Goal: Task Accomplishment & Management: Complete application form

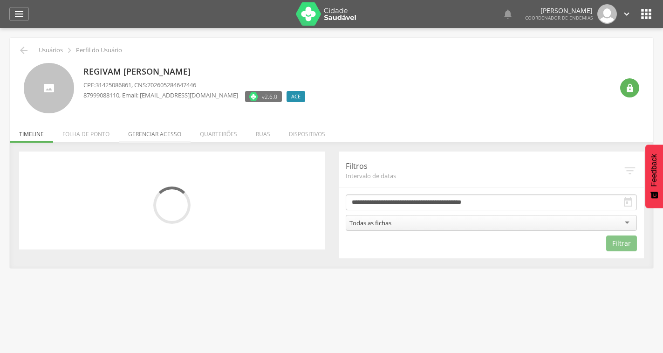
click at [162, 134] on li "Gerenciar acesso" at bounding box center [155, 132] width 72 height 22
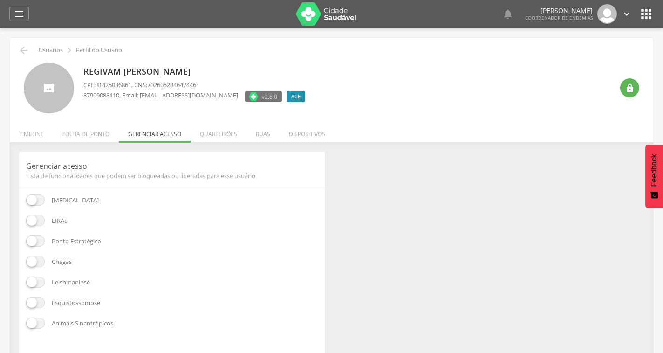
click at [39, 223] on span at bounding box center [35, 220] width 19 height 11
click at [226, 130] on li "Quarteirões" at bounding box center [219, 132] width 56 height 22
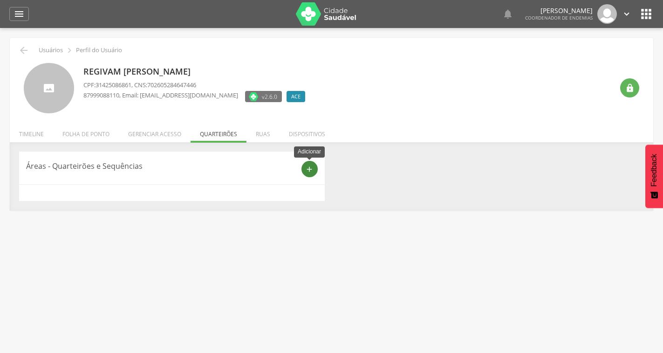
click at [310, 168] on icon "add" at bounding box center [309, 169] width 8 height 8
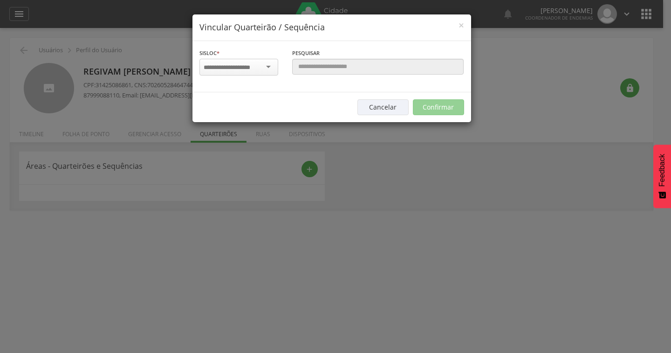
click at [251, 72] on div at bounding box center [238, 67] width 79 height 17
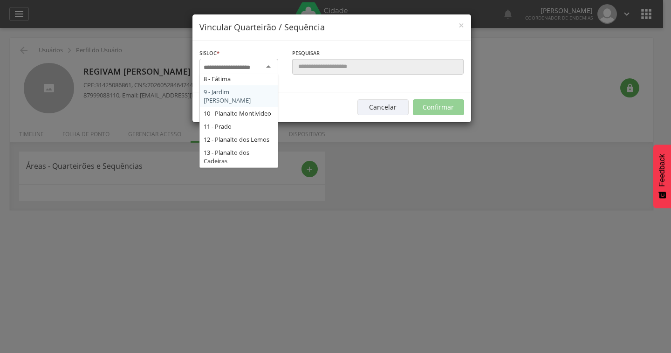
scroll to position [140, 0]
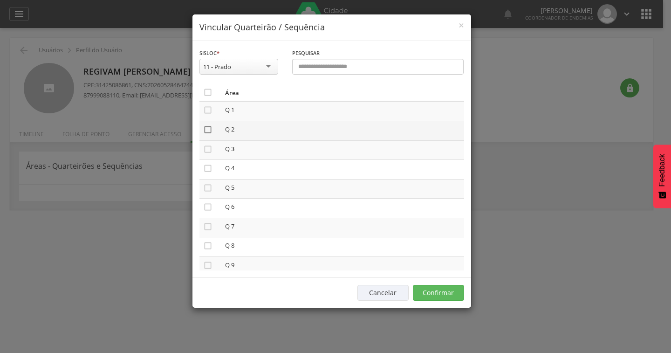
click at [207, 129] on icon "" at bounding box center [207, 129] width 9 height 9
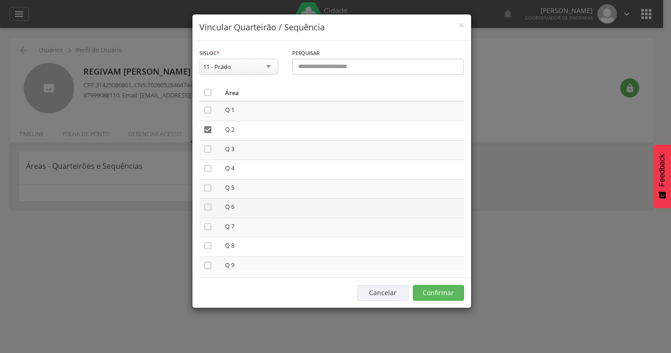
click at [201, 209] on td "" at bounding box center [210, 209] width 22 height 20
click at [207, 207] on icon "" at bounding box center [207, 206] width 9 height 9
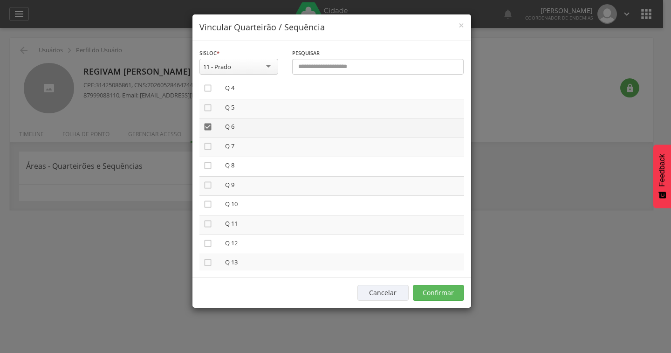
scroll to position [93, 0]
click at [211, 188] on icon "" at bounding box center [207, 190] width 9 height 9
click at [203, 221] on icon "" at bounding box center [207, 222] width 9 height 9
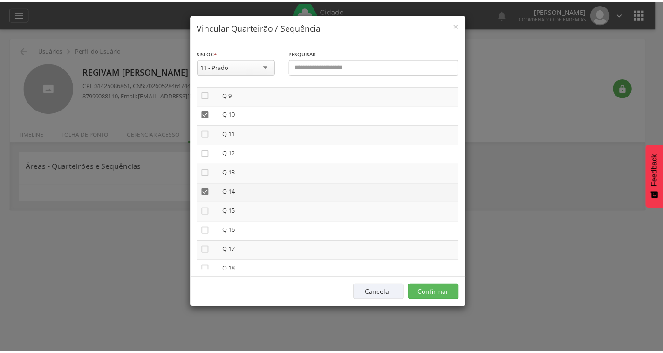
scroll to position [186, 0]
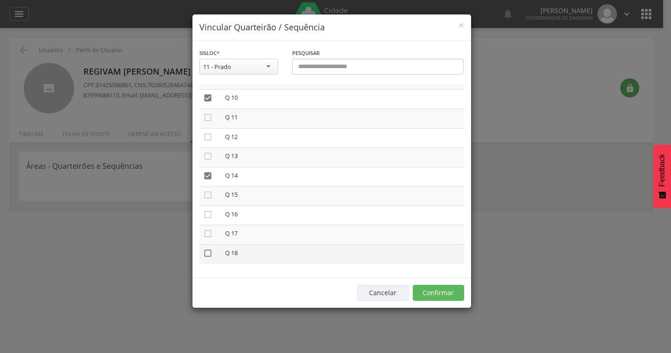
click at [210, 252] on icon "" at bounding box center [207, 252] width 9 height 9
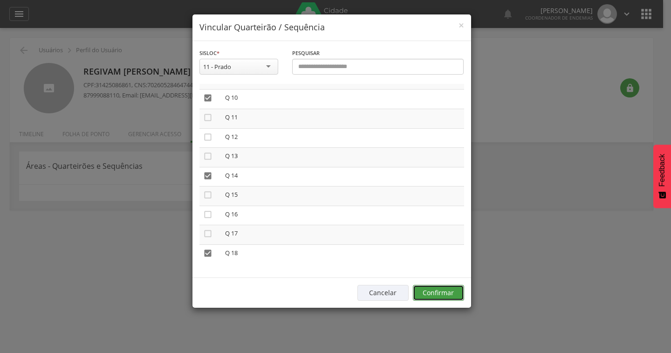
click at [439, 296] on button "Confirmar" at bounding box center [438, 293] width 51 height 16
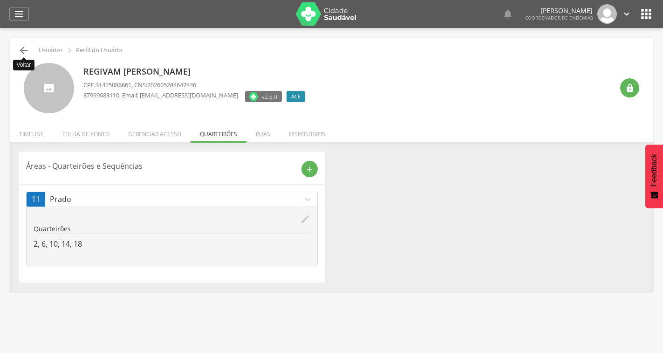
click at [23, 48] on icon "" at bounding box center [23, 50] width 11 height 11
